Goal: Transaction & Acquisition: Register for event/course

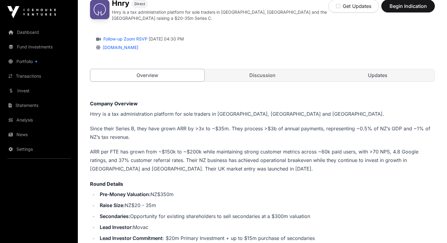
scroll to position [69, 0]
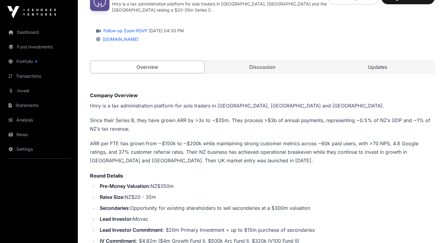
scroll to position [47, 0]
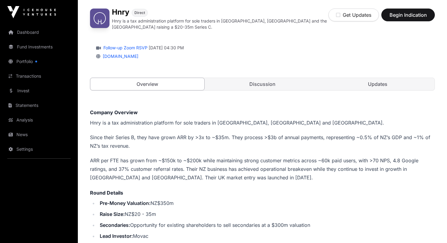
click at [254, 87] on link "Discussion" at bounding box center [263, 84] width 114 height 12
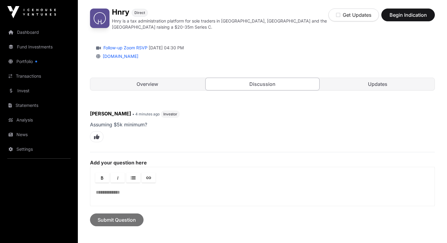
click at [376, 85] on link "Updates" at bounding box center [378, 84] width 114 height 12
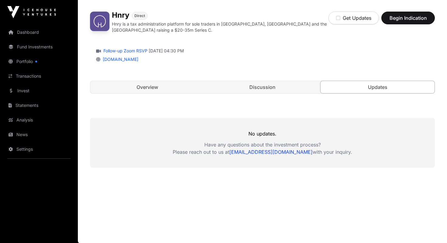
click at [264, 83] on link "Discussion" at bounding box center [263, 87] width 114 height 12
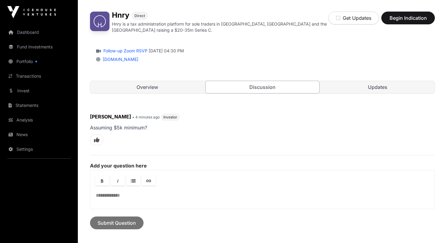
click at [129, 90] on link "Overview" at bounding box center [147, 87] width 114 height 12
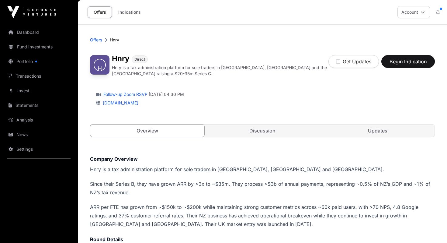
click at [101, 12] on link "Offers" at bounding box center [100, 12] width 24 height 12
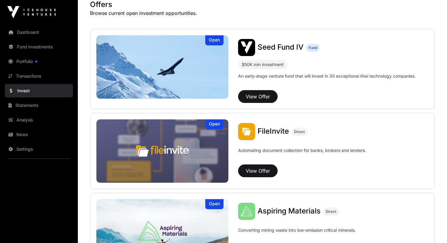
scroll to position [202, 0]
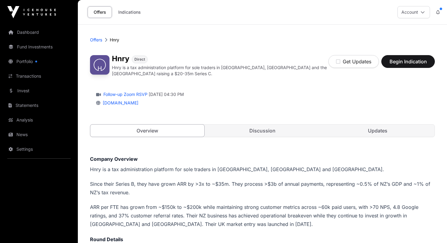
scroll to position [4, 0]
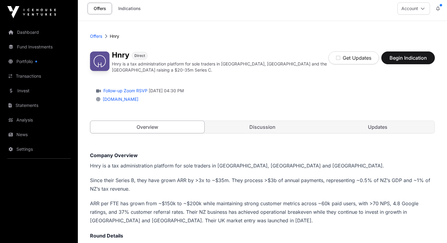
click at [134, 10] on link "Indications" at bounding box center [129, 9] width 30 height 12
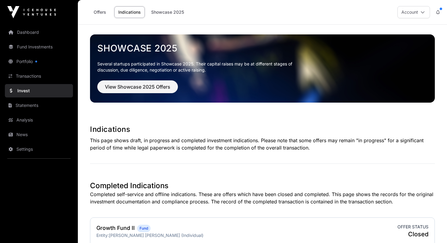
click at [161, 12] on link "Showcase 2025" at bounding box center [167, 12] width 41 height 12
click at [135, 11] on link "Indications" at bounding box center [129, 12] width 30 height 12
click at [99, 11] on link "Offers" at bounding box center [100, 12] width 24 height 12
click at [38, 27] on link "Dashboard" at bounding box center [39, 32] width 68 height 13
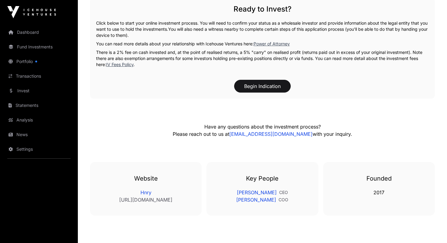
scroll to position [552, 0]
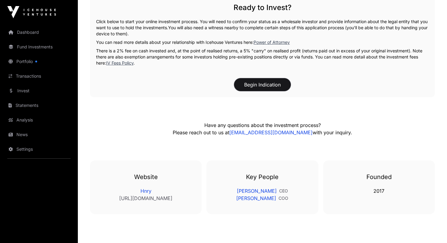
click at [248, 88] on button "Begin Indication" at bounding box center [262, 84] width 57 height 13
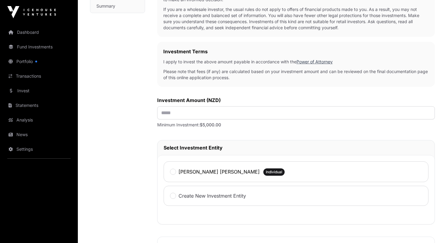
scroll to position [156, 0]
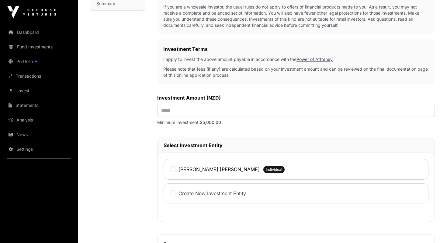
click at [203, 73] on p "Please note that fees (if any) are calculated based on your investment amount a…" at bounding box center [295, 72] width 265 height 12
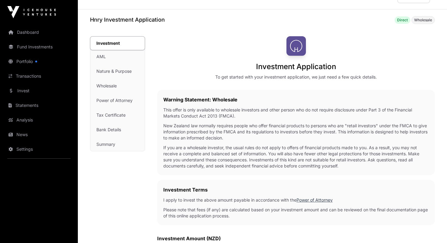
scroll to position [0, 0]
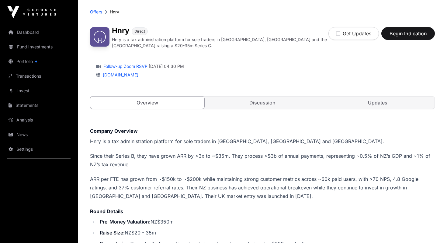
scroll to position [22, 0]
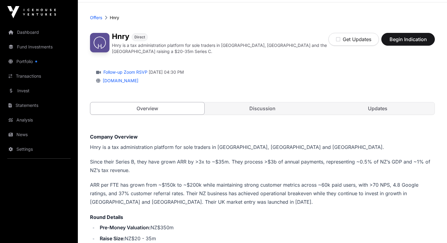
click at [245, 113] on link "Discussion" at bounding box center [263, 108] width 114 height 12
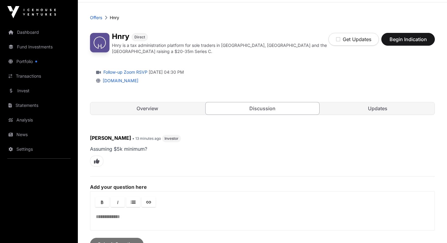
click at [257, 108] on link "Discussion" at bounding box center [262, 108] width 115 height 13
click at [367, 109] on link "Updates" at bounding box center [378, 108] width 114 height 12
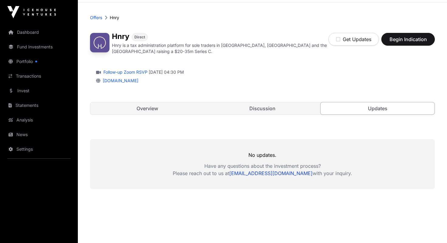
click at [265, 109] on link "Discussion" at bounding box center [263, 108] width 114 height 12
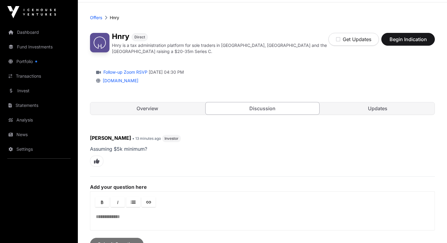
click at [167, 114] on link "Overview" at bounding box center [147, 108] width 114 height 12
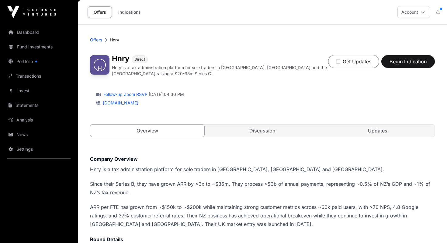
click at [338, 61] on icon "button" at bounding box center [338, 61] width 4 height 5
click at [282, 64] on p "Hnry is a tax administration platform for sole traders in [GEOGRAPHIC_DATA], [G…" at bounding box center [221, 70] width 219 height 12
click at [96, 40] on p "Offers" at bounding box center [96, 40] width 12 height 6
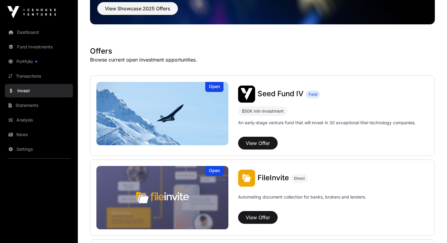
scroll to position [81, 0]
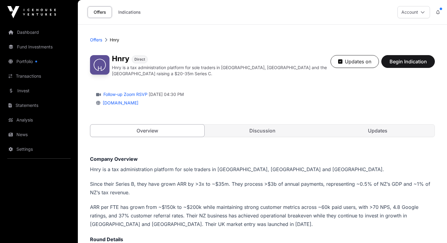
click at [367, 132] on link "Updates" at bounding box center [378, 130] width 114 height 12
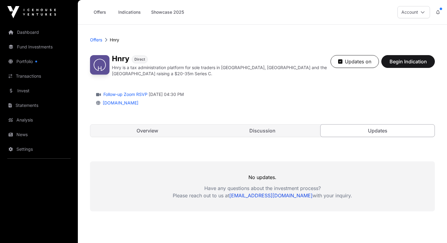
click at [289, 127] on link "Discussion" at bounding box center [263, 130] width 114 height 12
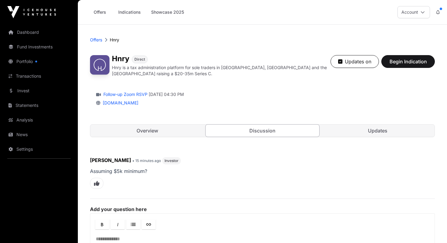
click at [156, 127] on link "Overview" at bounding box center [147, 130] width 114 height 12
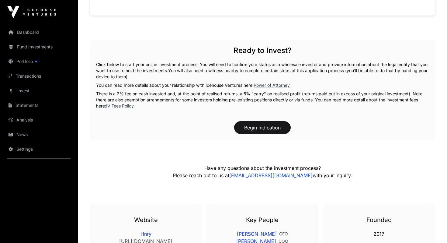
scroll to position [579, 0]
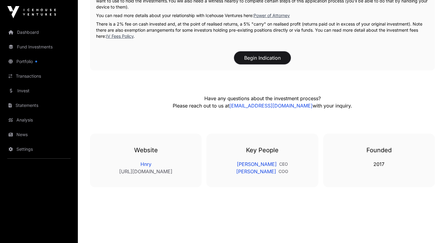
click at [260, 56] on button "Begin Indication" at bounding box center [262, 57] width 57 height 13
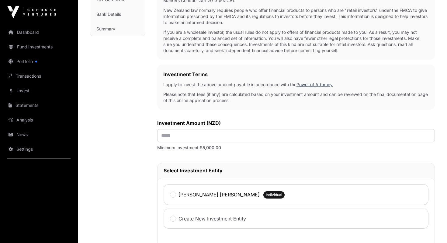
scroll to position [133, 0]
